Goal: Task Accomplishment & Management: Manage account settings

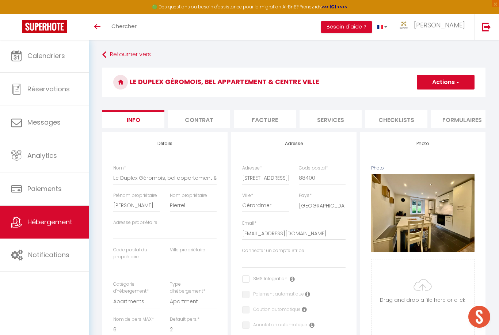
select select "6"
select select "2"
select select "1"
select select "17:00"
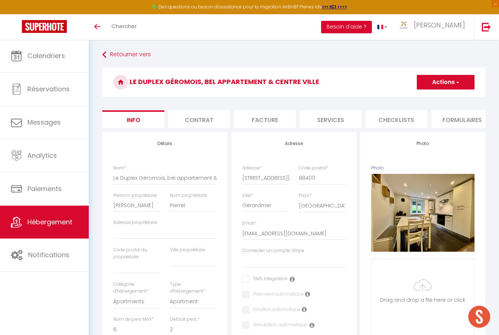
select select "20:00"
select select "10:00"
select select "30"
select select "120"
select select "28"
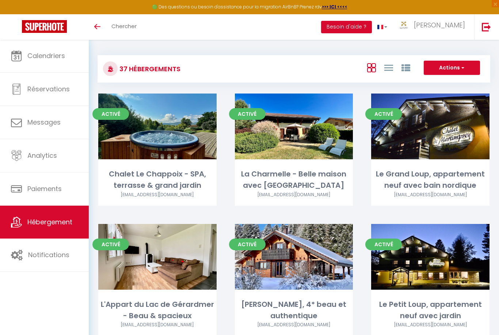
scroll to position [250, 0]
